Goal: Task Accomplishment & Management: Use online tool/utility

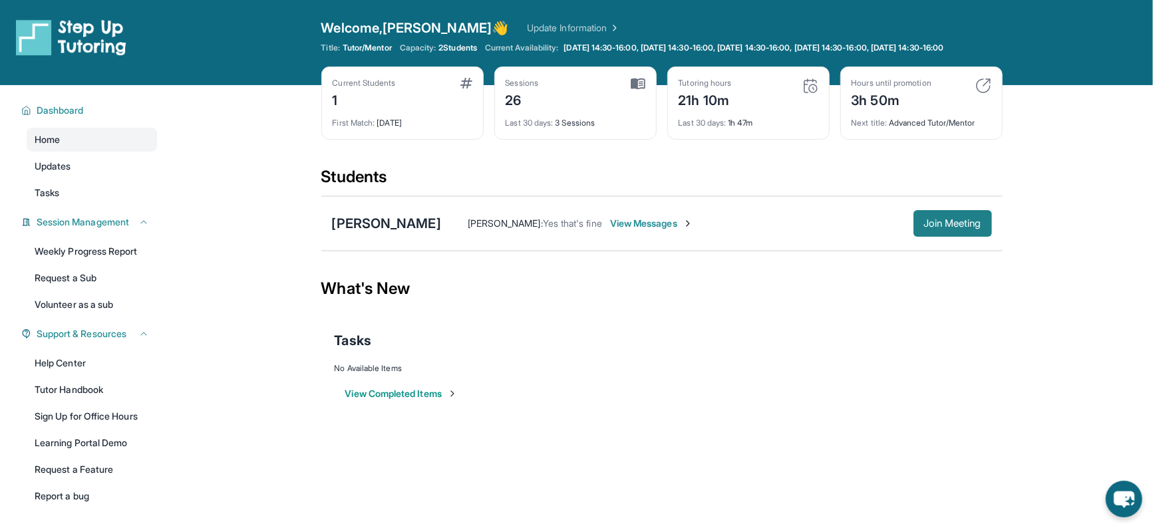
click at [946, 228] on span "Join Meeting" at bounding box center [952, 224] width 57 height 8
click at [410, 231] on div "[PERSON_NAME]" at bounding box center [386, 223] width 109 height 19
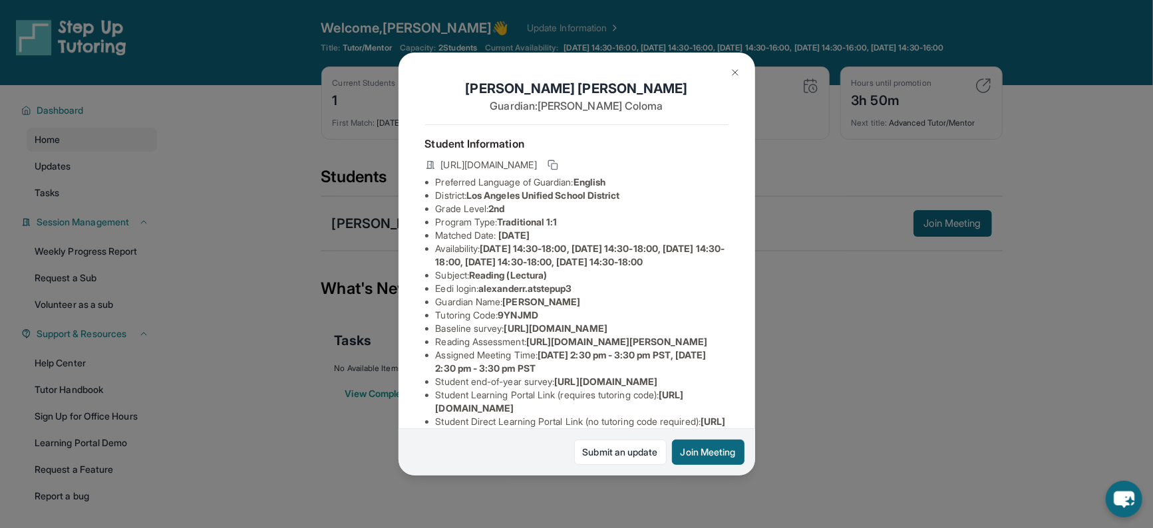
click at [835, 389] on div "[PERSON_NAME] Guardian: [PERSON_NAME] Student Information [URL][DOMAIN_NAME] Pr…" at bounding box center [576, 264] width 1153 height 528
click at [835, 389] on div "View Completed Items" at bounding box center [662, 394] width 655 height 40
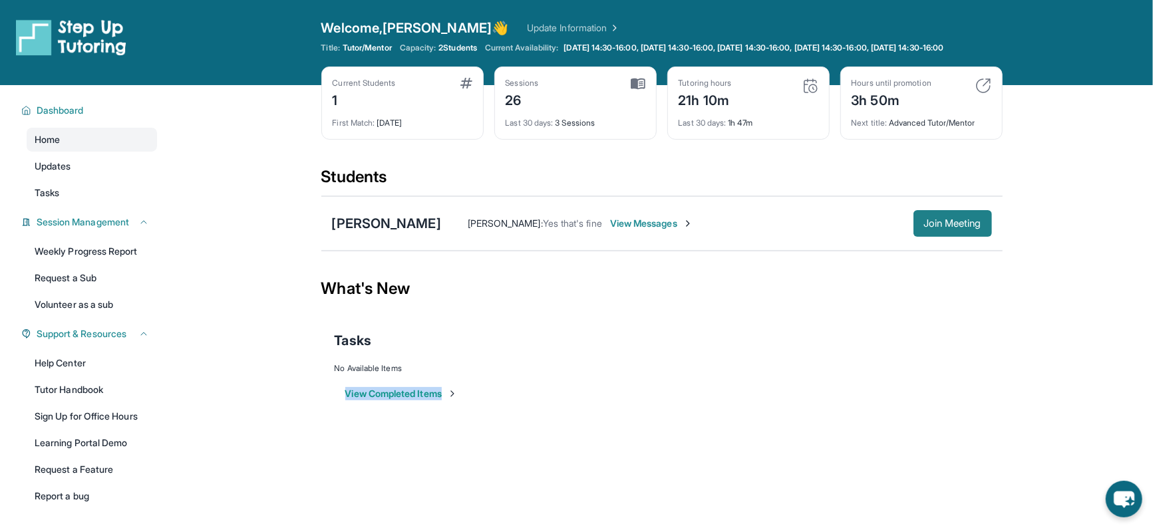
click at [948, 228] on span "Join Meeting" at bounding box center [952, 224] width 57 height 8
